Goal: Task Accomplishment & Management: Manage account settings

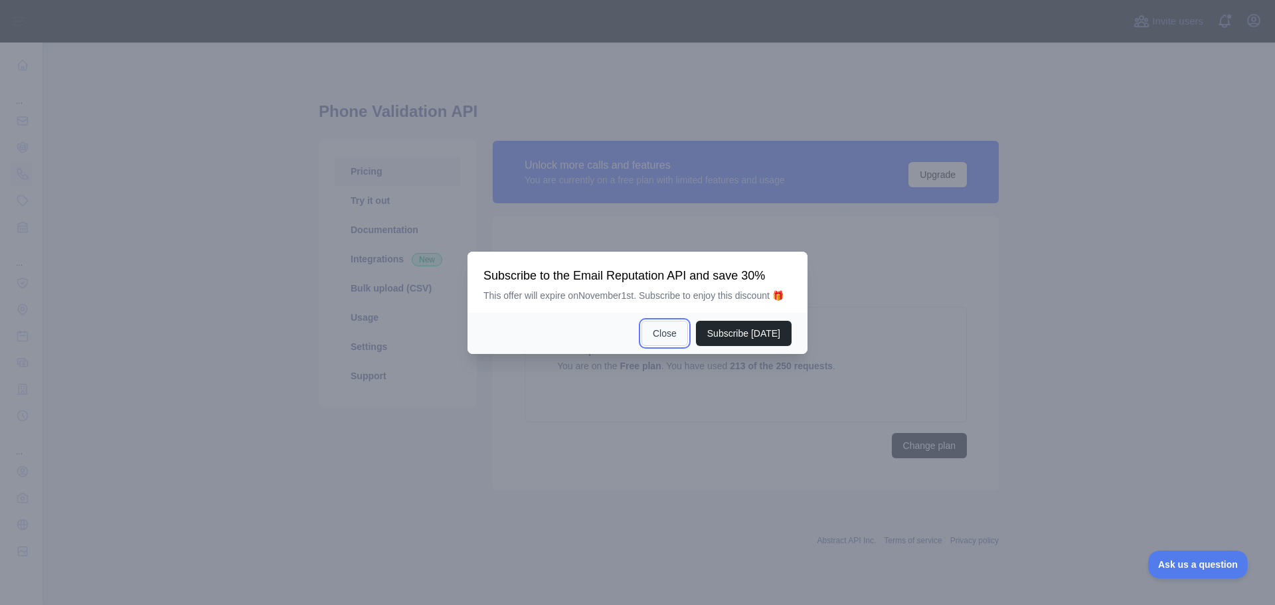
click at [680, 323] on button "Close" at bounding box center [664, 333] width 46 height 25
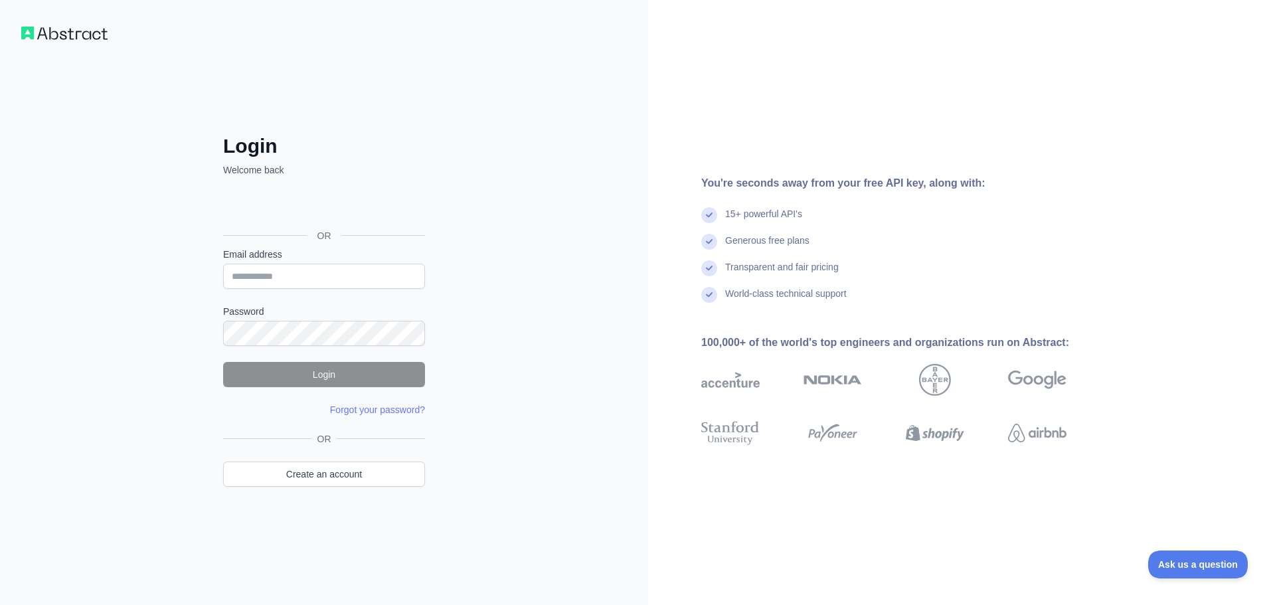
click at [562, 198] on div "Login Welcome back OR Email address Password Login Forgot your password? Please…" at bounding box center [324, 302] width 648 height 605
click at [545, 279] on div "Login Welcome back OR Email address Password Login Forgot your password? Please…" at bounding box center [324, 302] width 648 height 605
click at [641, 229] on div "Login Welcome back OR Email address Password Login Forgot your password? Please…" at bounding box center [324, 302] width 648 height 605
drag, startPoint x: 446, startPoint y: 132, endPoint x: 460, endPoint y: 133, distance: 14.0
click at [446, 132] on div "Login Welcome back OR Email address Password Login Forgot your password? Please…" at bounding box center [324, 302] width 255 height 443
